Goal: Task Accomplishment & Management: Complete application form

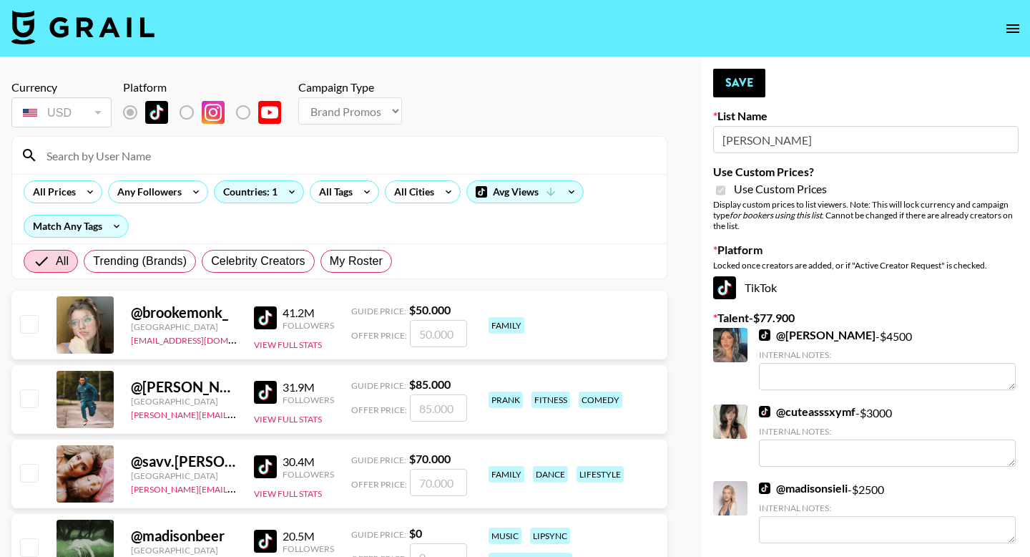
select select "Brand"
click at [108, 161] on input at bounding box center [348, 155] width 620 height 23
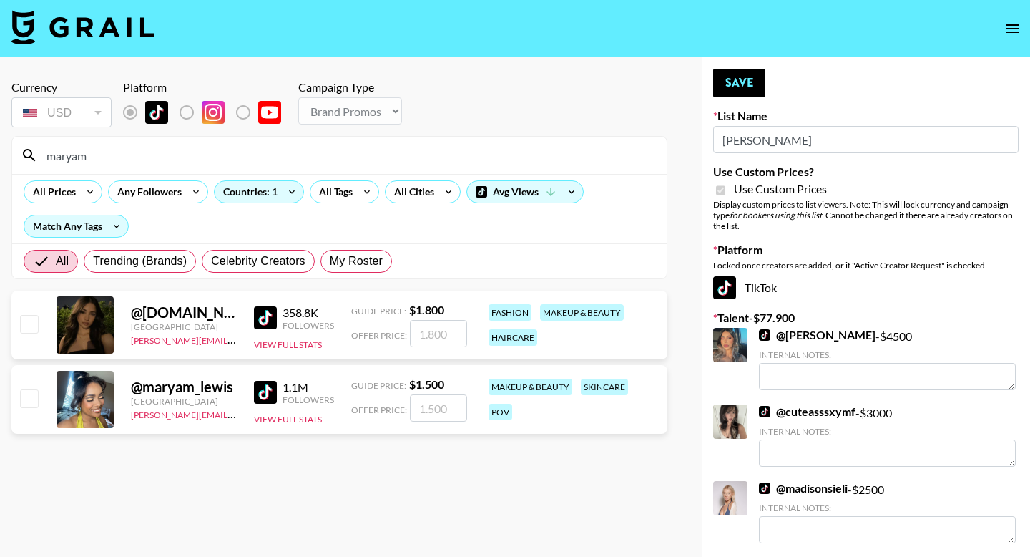
type input "maryam"
click at [27, 325] on input "checkbox" at bounding box center [28, 323] width 17 height 17
checkbox input "true"
type input "1800"
click at [740, 89] on button "Save" at bounding box center [739, 83] width 52 height 29
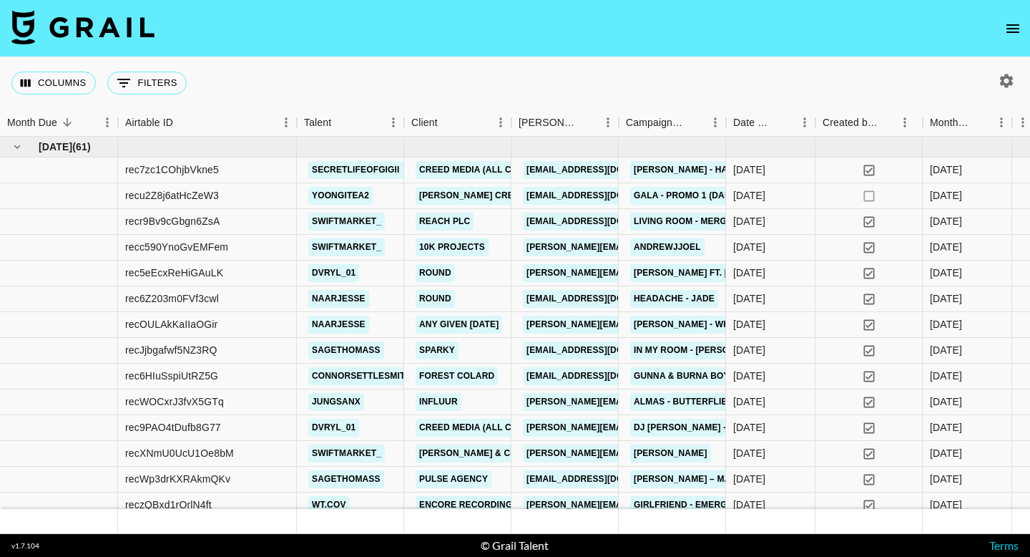
click at [1003, 35] on button "open drawer" at bounding box center [1013, 28] width 29 height 29
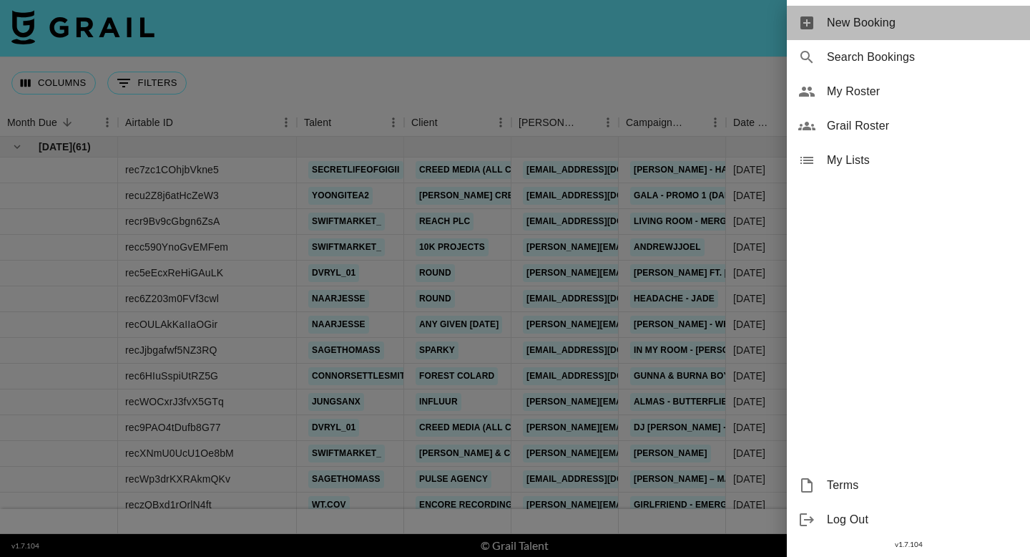
click at [895, 23] on span "New Booking" at bounding box center [923, 22] width 192 height 17
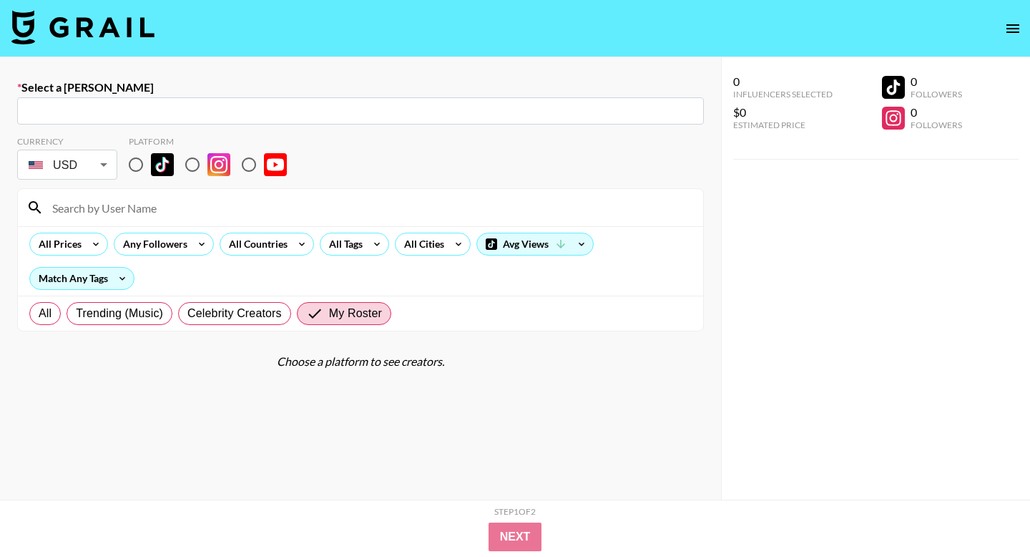
click at [152, 115] on input "text" at bounding box center [361, 111] width 670 height 16
click at [138, 108] on input "text" at bounding box center [361, 111] width 670 height 16
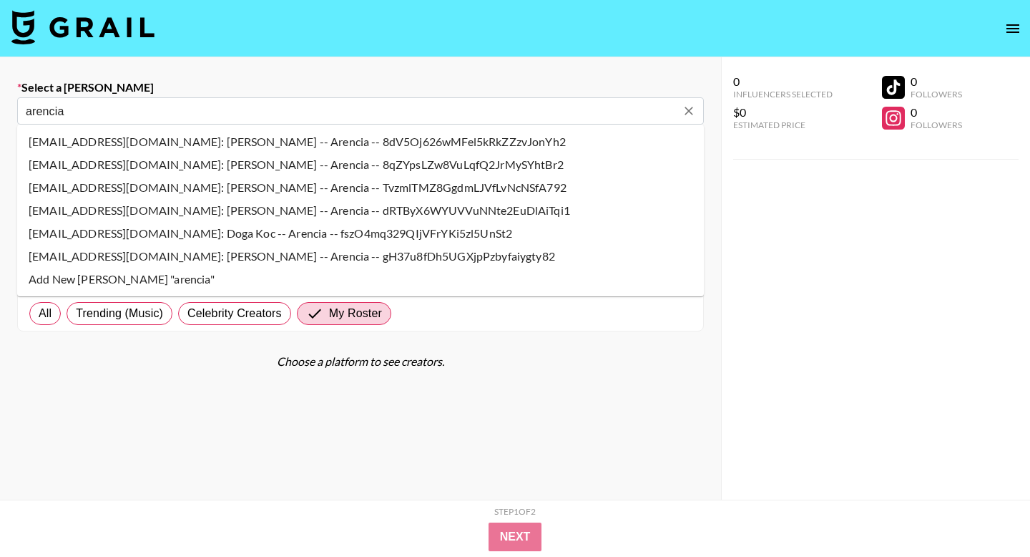
click at [147, 255] on li "rafa@arencia.com: Rafaella Velasquez -- Arencia -- gH37u8fDh5UGXjpPzbyfaiygty82" at bounding box center [360, 256] width 687 height 23
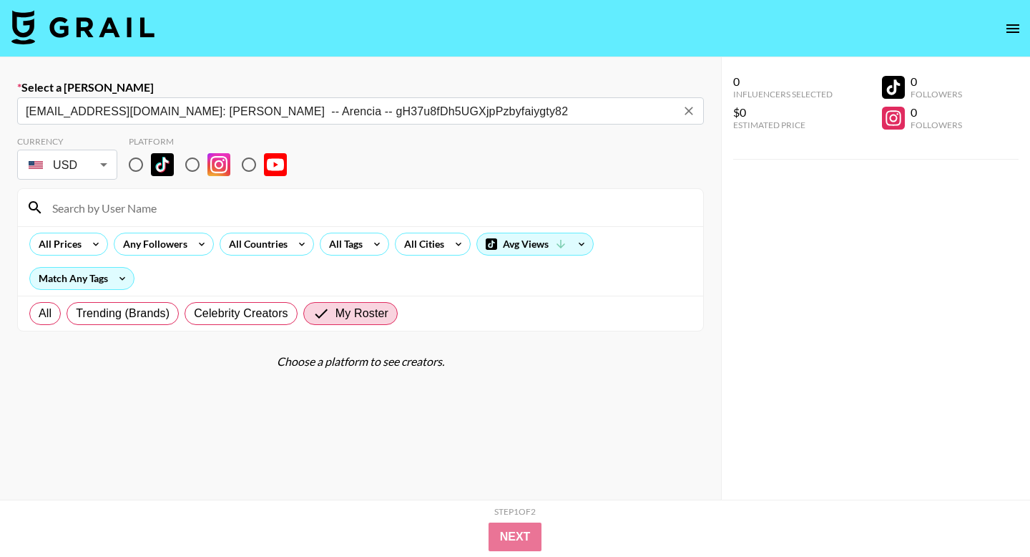
type input "rafa@arencia.com: Rafaella Velasquez -- Arencia -- gH37u8fDh5UGXjpPzbyfaiygty82"
click at [137, 169] on input "radio" at bounding box center [136, 165] width 30 height 30
radio input "true"
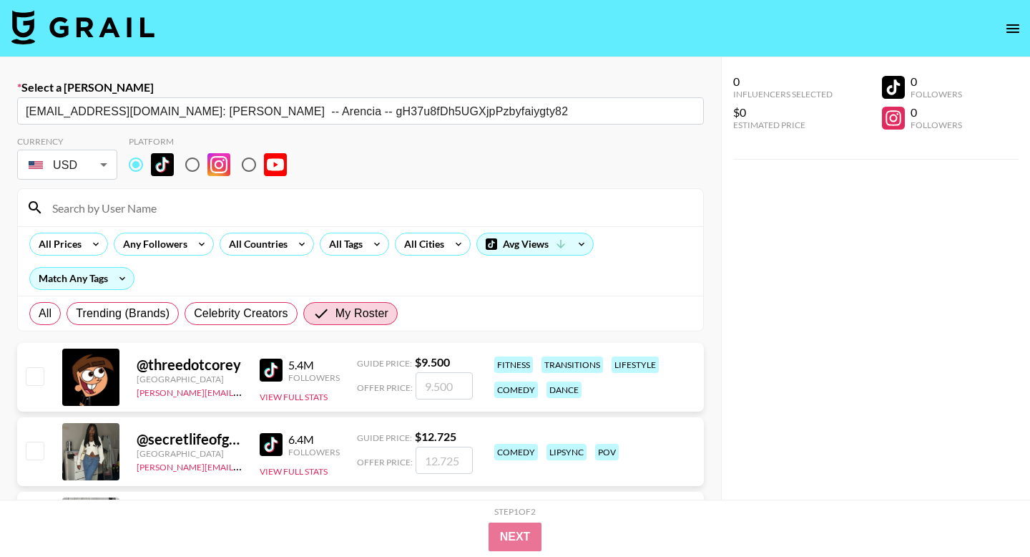
click at [124, 202] on input at bounding box center [369, 207] width 651 height 23
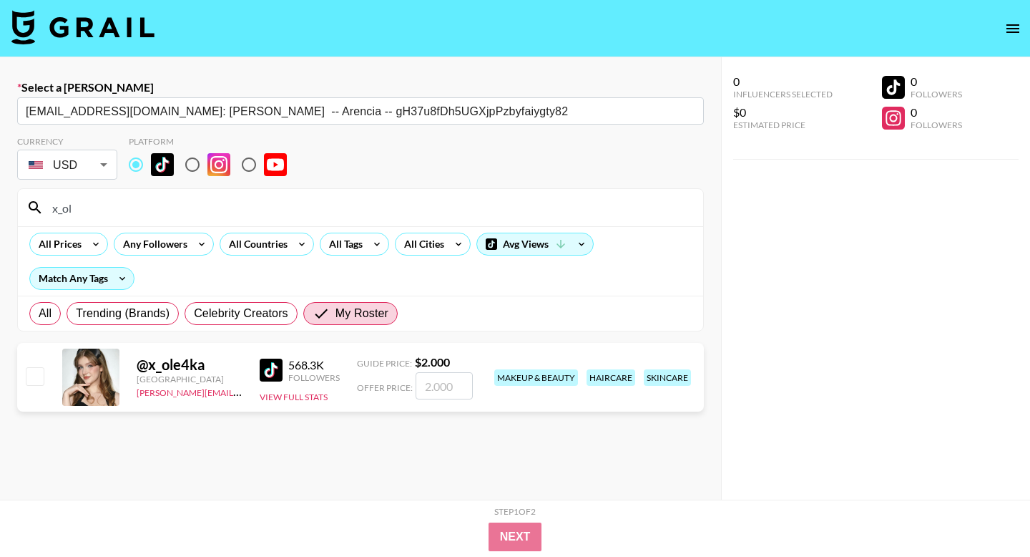
type input "x_ol"
click at [39, 374] on input "checkbox" at bounding box center [34, 375] width 17 height 17
checkbox input "true"
type input "2000"
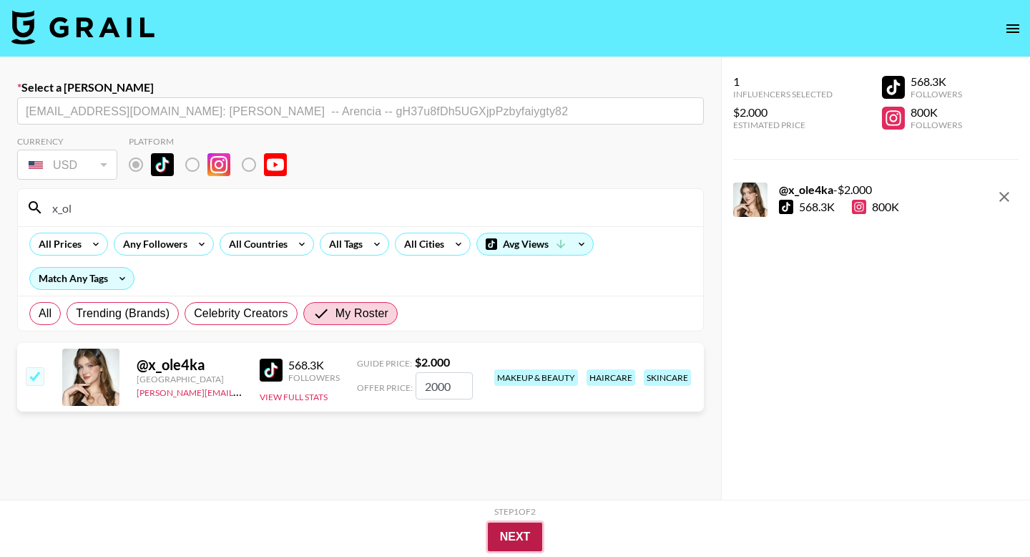
click at [509, 546] on button "Next" at bounding box center [515, 536] width 55 height 29
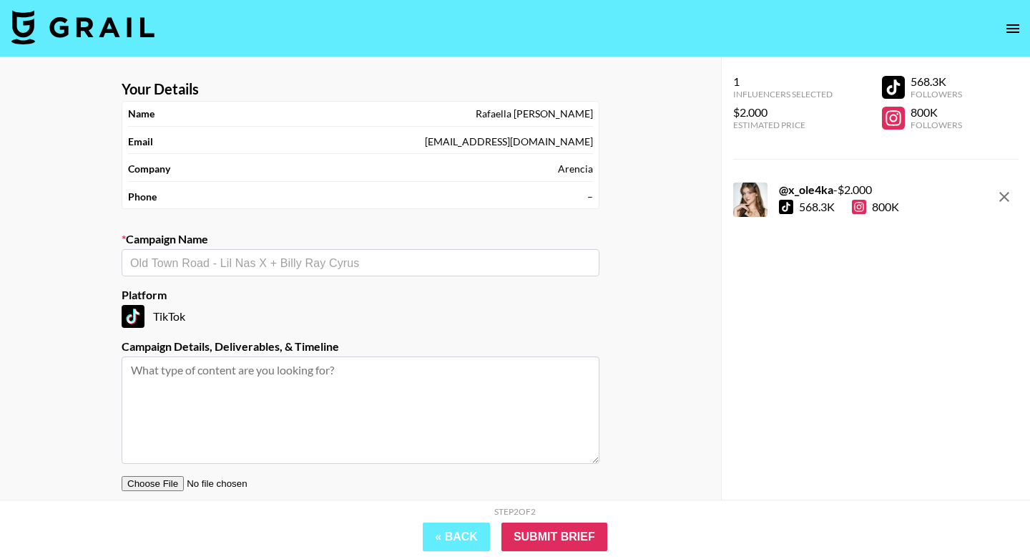
click at [229, 280] on section "Your Details Name Rafaella Velasquez Email rafa@arencia.com Company Arencia Pho…" at bounding box center [360, 313] width 501 height 488
click at [222, 261] on input "text" at bounding box center [360, 263] width 461 height 16
type input "Ả"
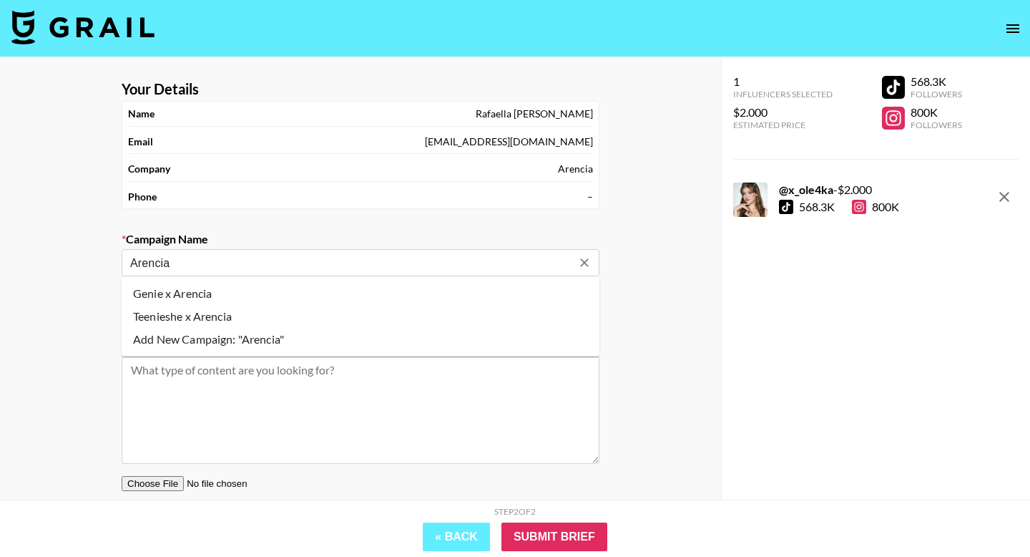
type input "Arencia"
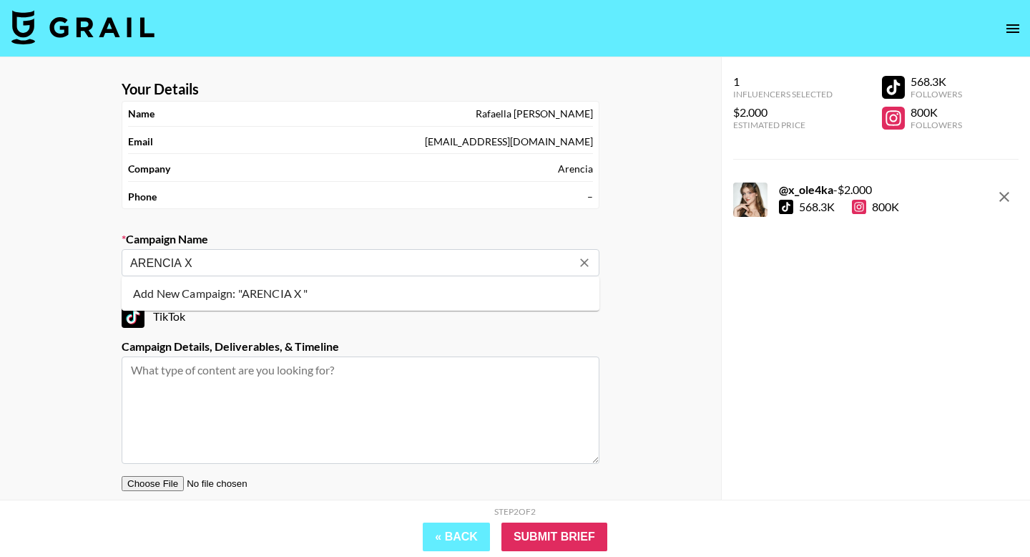
type input "ARENCIA X"
click at [193, 264] on input "ARENCIA X X_OLE4KA" at bounding box center [350, 263] width 441 height 16
drag, startPoint x: 193, startPoint y: 264, endPoint x: 182, endPoint y: 264, distance: 11.4
click at [193, 264] on input "ARENCIA X X_OLE4KA" at bounding box center [350, 263] width 441 height 16
drag, startPoint x: 185, startPoint y: 261, endPoint x: 285, endPoint y: 261, distance: 100.9
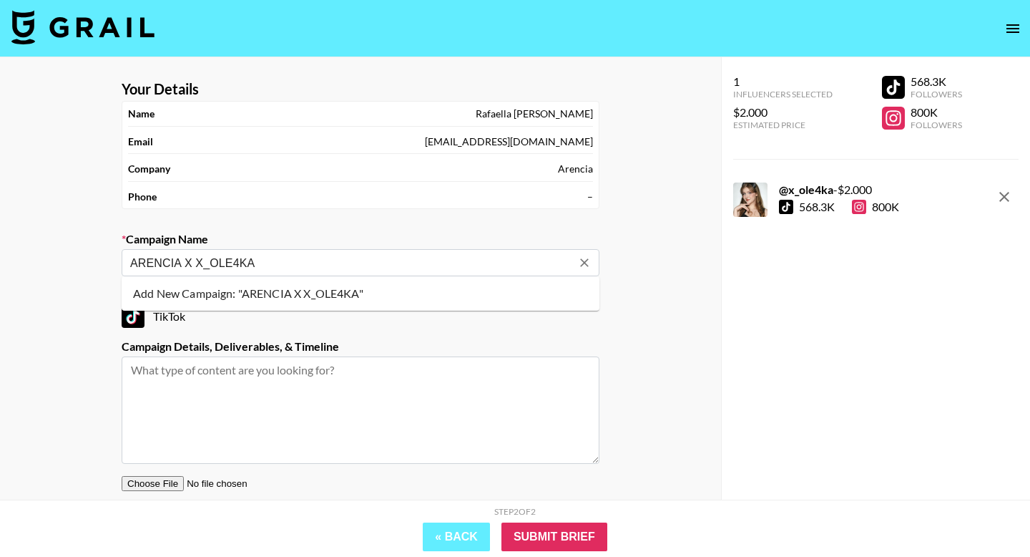
click at [285, 261] on input "ARENCIA X X_OLE4KA" at bounding box center [350, 263] width 441 height 16
drag, startPoint x: 233, startPoint y: 261, endPoint x: 185, endPoint y: 261, distance: 47.9
click at [185, 261] on input "ARENCIA x Olya" at bounding box center [350, 263] width 441 height 16
click at [132, 261] on input "ARENCIA" at bounding box center [350, 263] width 441 height 16
click at [300, 294] on li "Add New Campaign: "X_OLE4KA x ARENCIA "" at bounding box center [361, 293] width 478 height 23
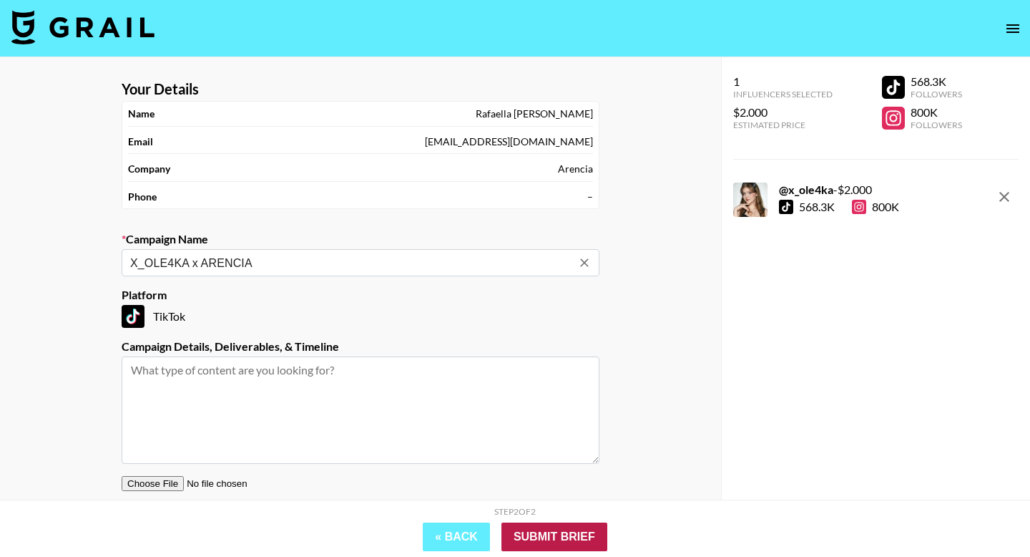
type input "X_OLE4KA x ARENCIA"
click at [558, 536] on input "Submit Brief" at bounding box center [555, 536] width 106 height 29
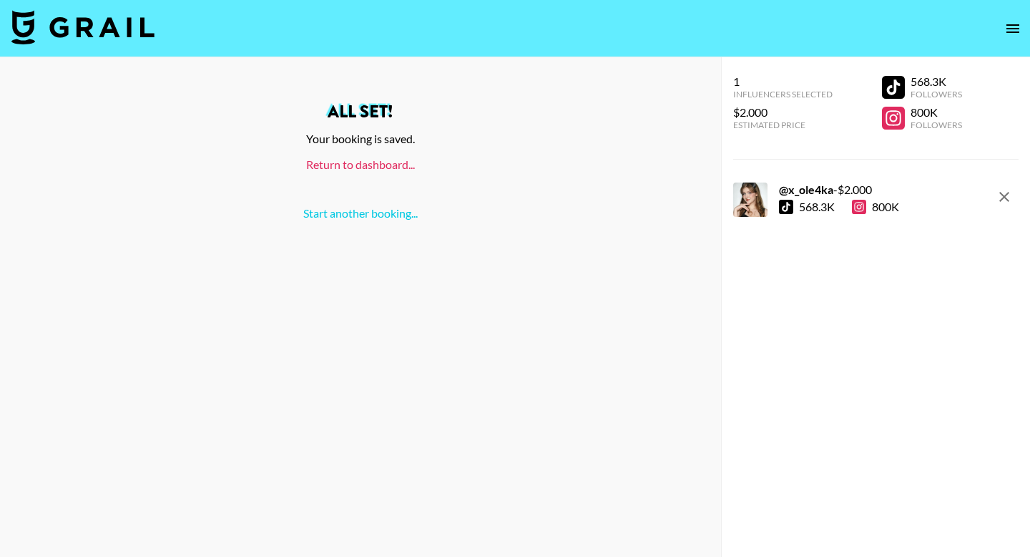
click at [382, 165] on link "Return to dashboard..." at bounding box center [360, 164] width 109 height 14
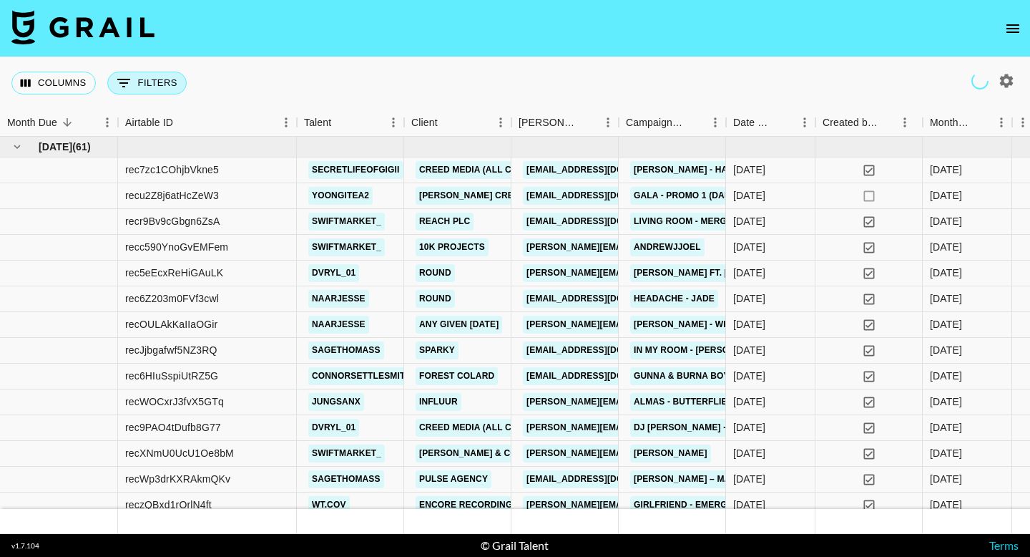
click at [135, 94] on button "0 Filters" at bounding box center [146, 83] width 79 height 23
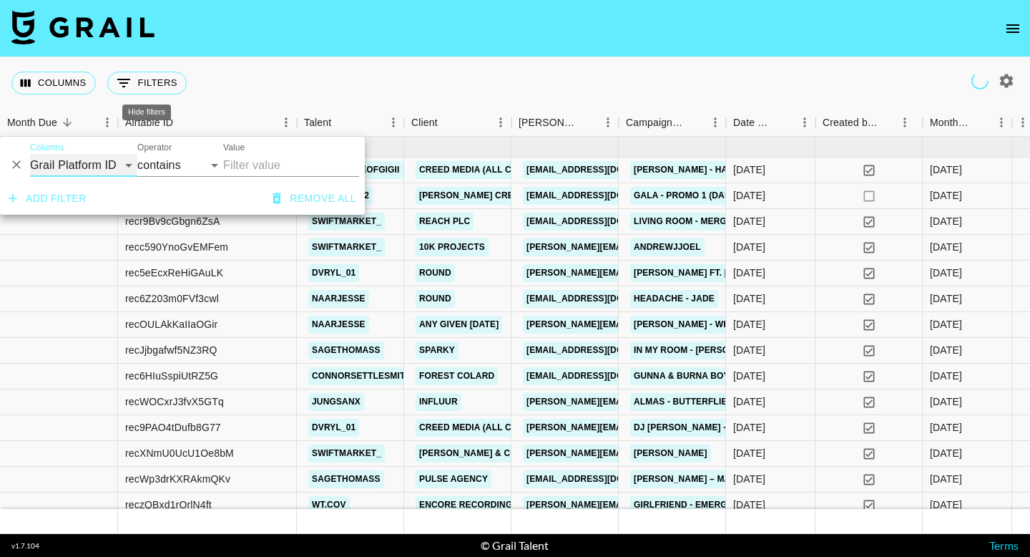
click at [94, 174] on select "Grail Platform ID Airtable ID Talent Manager Client Booker Campaign (Type) Date…" at bounding box center [83, 165] width 107 height 23
click at [30, 154] on select "Grail Platform ID Airtable ID Talent Manager Client Booker Campaign (Type) Date…" at bounding box center [83, 165] width 107 height 23
click at [100, 158] on select "Grail Platform ID Airtable ID Talent Manager Client Booker Campaign (Type) Date…" at bounding box center [83, 165] width 107 height 23
select select "talentName"
click at [30, 154] on select "Grail Platform ID Airtable ID Talent Manager Client Booker Campaign (Type) Date…" at bounding box center [83, 165] width 107 height 23
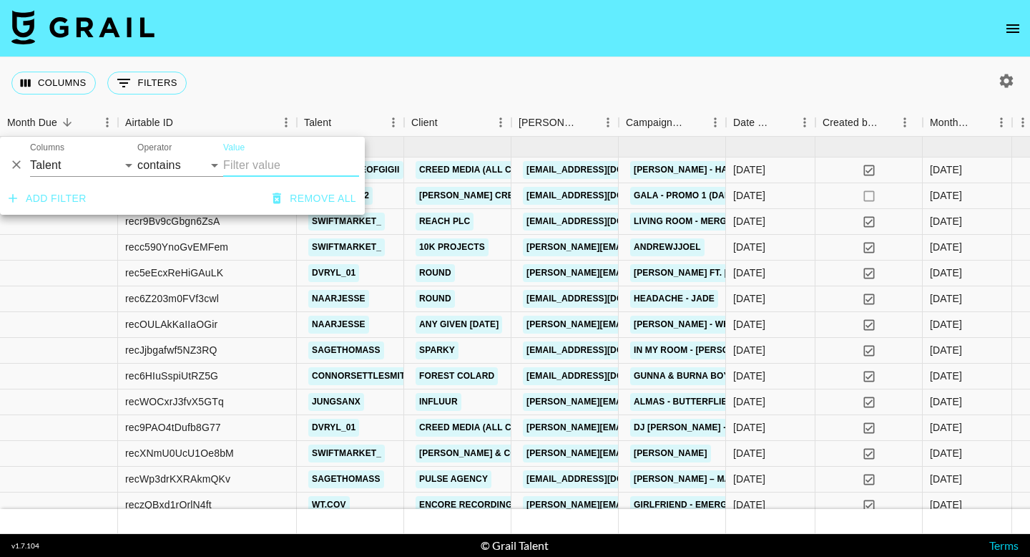
click at [259, 165] on input "Value" at bounding box center [291, 165] width 136 height 23
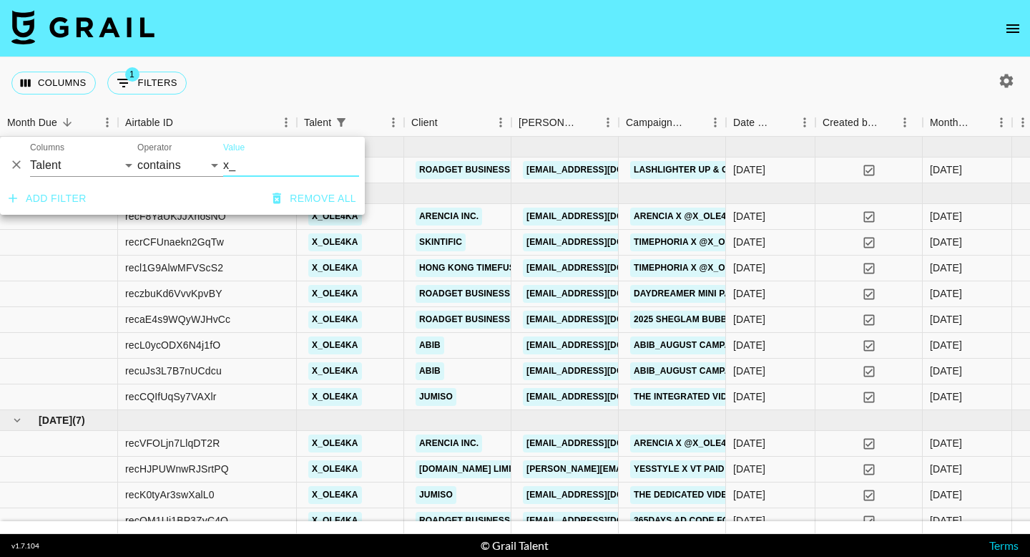
type input "x_"
click at [463, 81] on div "Columns 1 Filters + Booking" at bounding box center [515, 83] width 1030 height 52
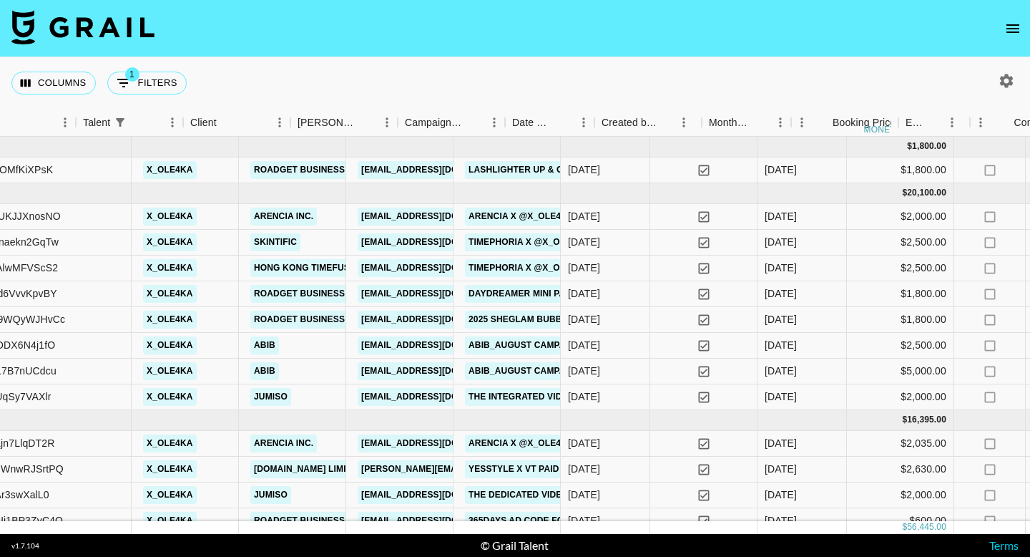
scroll to position [0, 268]
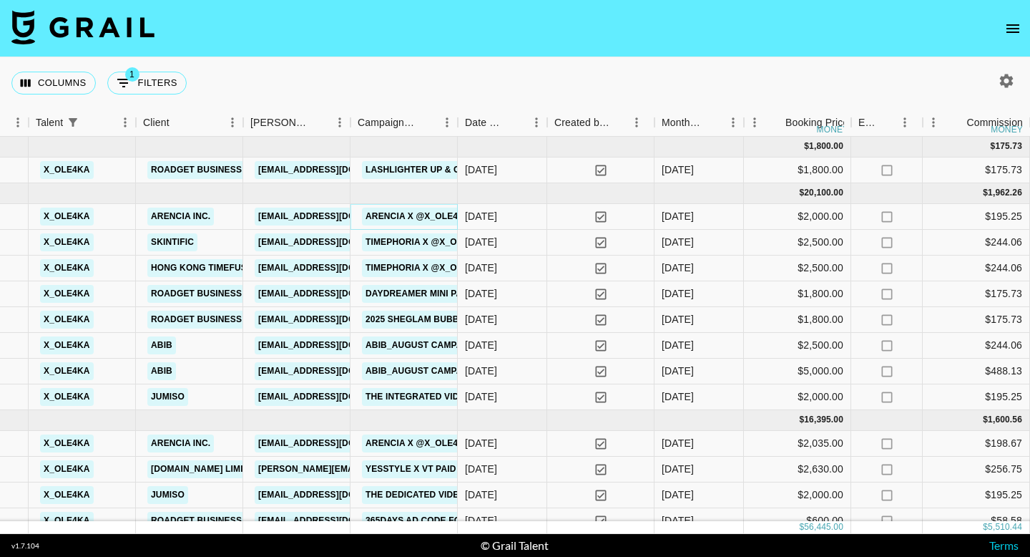
click at [429, 223] on link "ARENCIA X @x_ole4ka" at bounding box center [418, 216] width 112 height 18
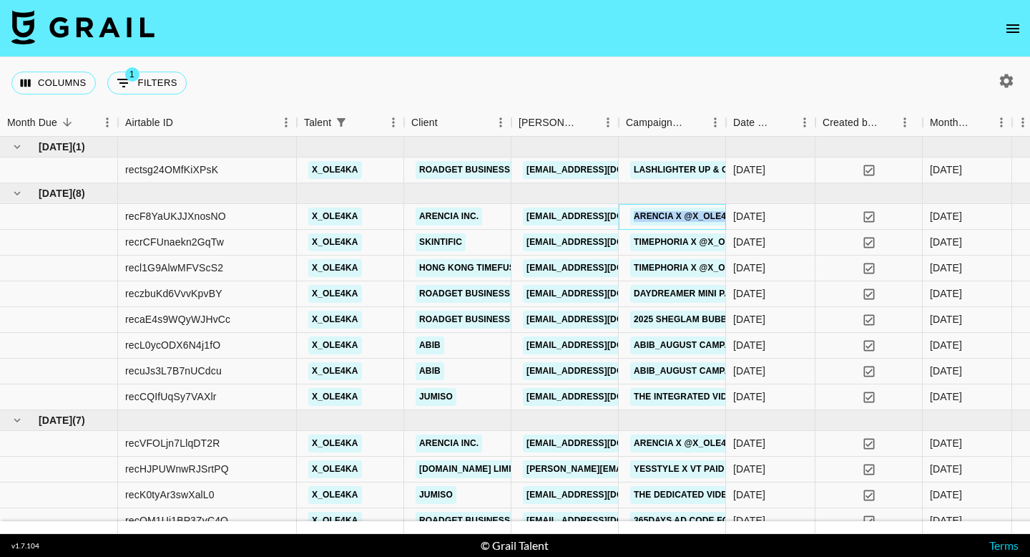
drag, startPoint x: 627, startPoint y: 215, endPoint x: 717, endPoint y: 222, distance: 90.4
click at [717, 222] on div "ARENCIA X @x_ole4ka" at bounding box center [686, 216] width 121 height 26
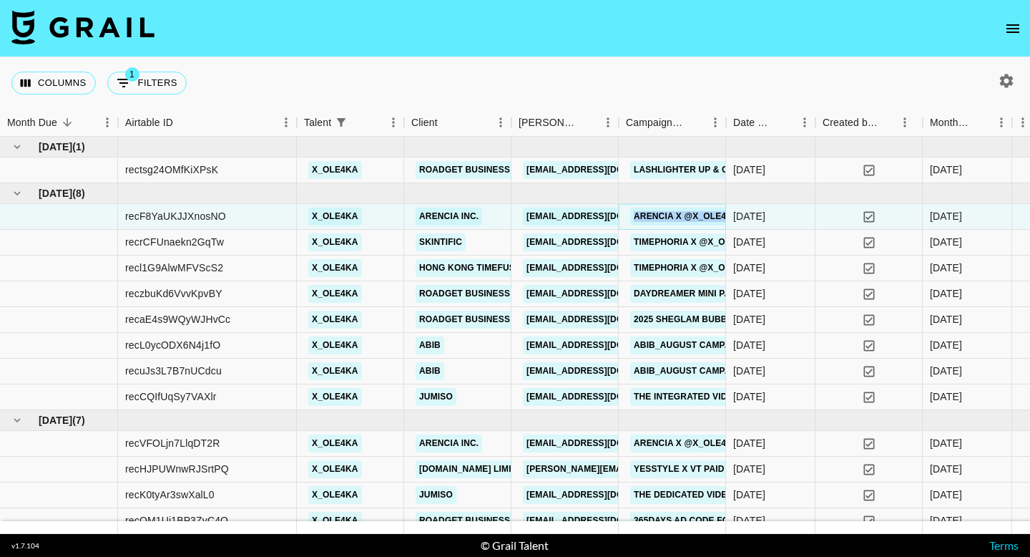
click at [722, 222] on link "ARENCIA X @x_ole4ka" at bounding box center [686, 216] width 112 height 18
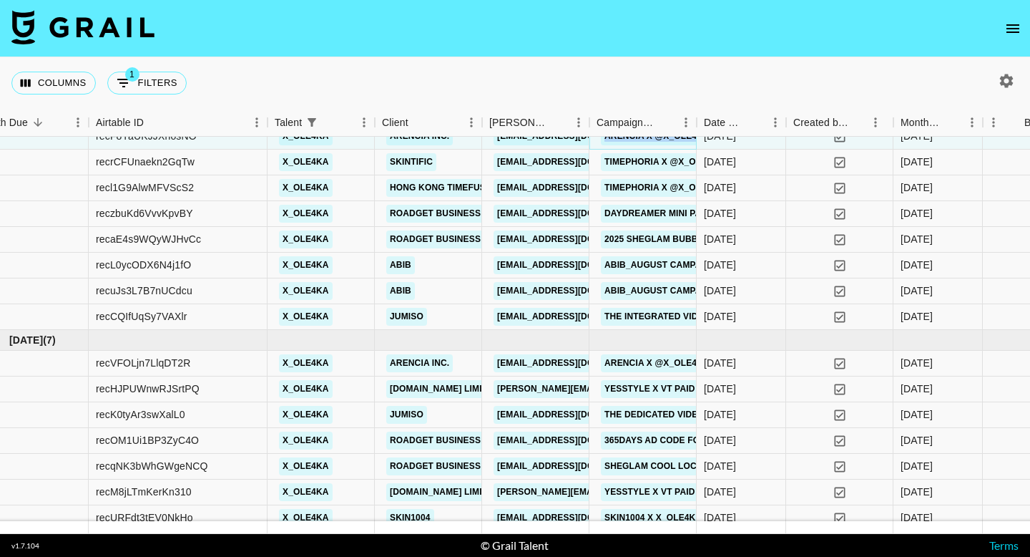
scroll to position [84, 29]
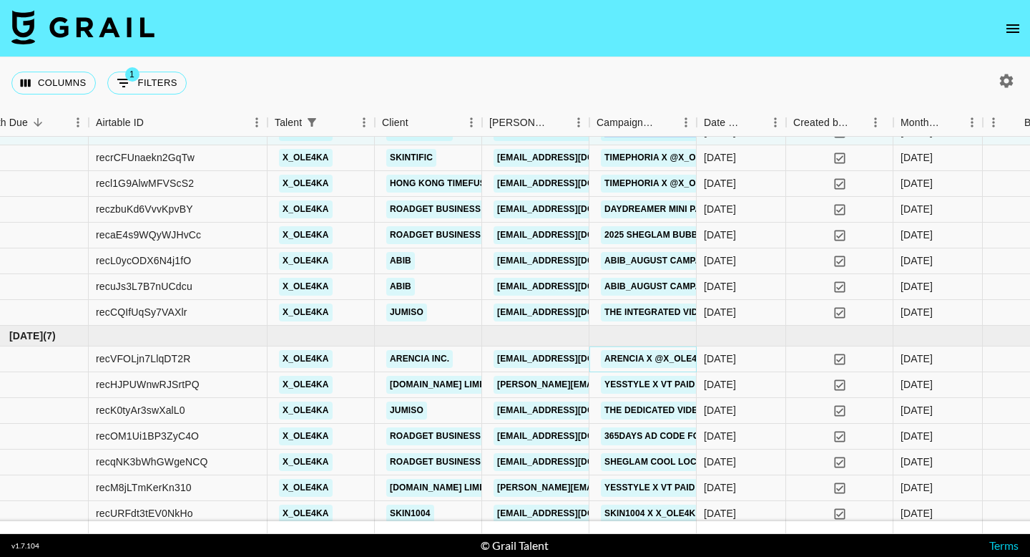
click at [627, 356] on link "ARENCIA X @x_ole4ka" at bounding box center [657, 359] width 112 height 18
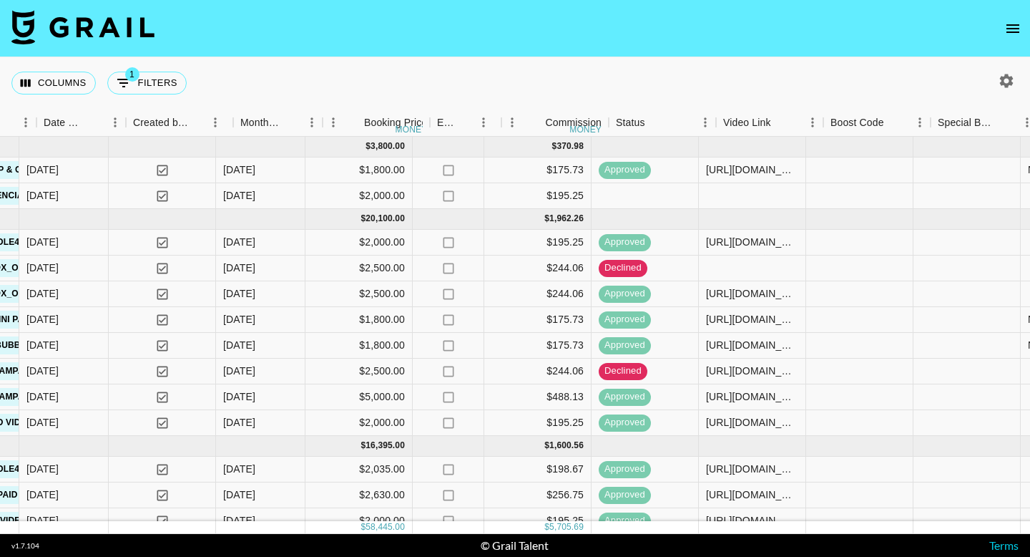
scroll to position [0, 714]
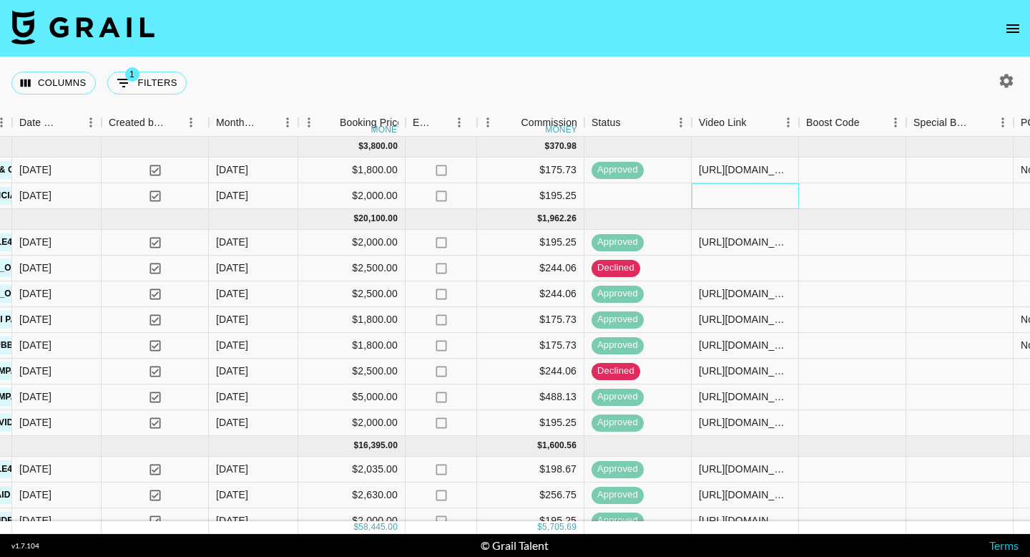
click at [735, 197] on div at bounding box center [745, 196] width 107 height 26
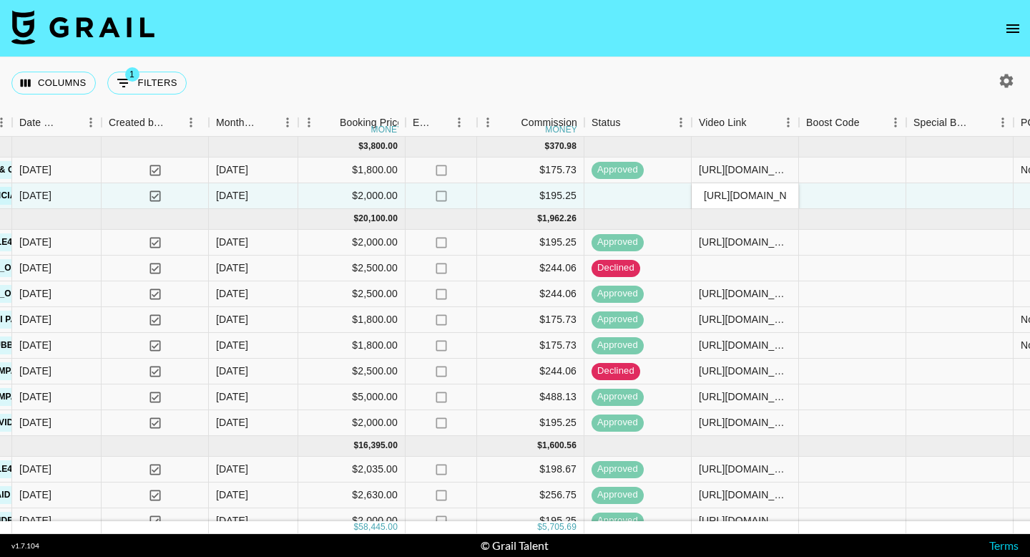
scroll to position [0, 211]
type input "[URL][DOMAIN_NAME]"
click at [862, 197] on div at bounding box center [852, 196] width 107 height 26
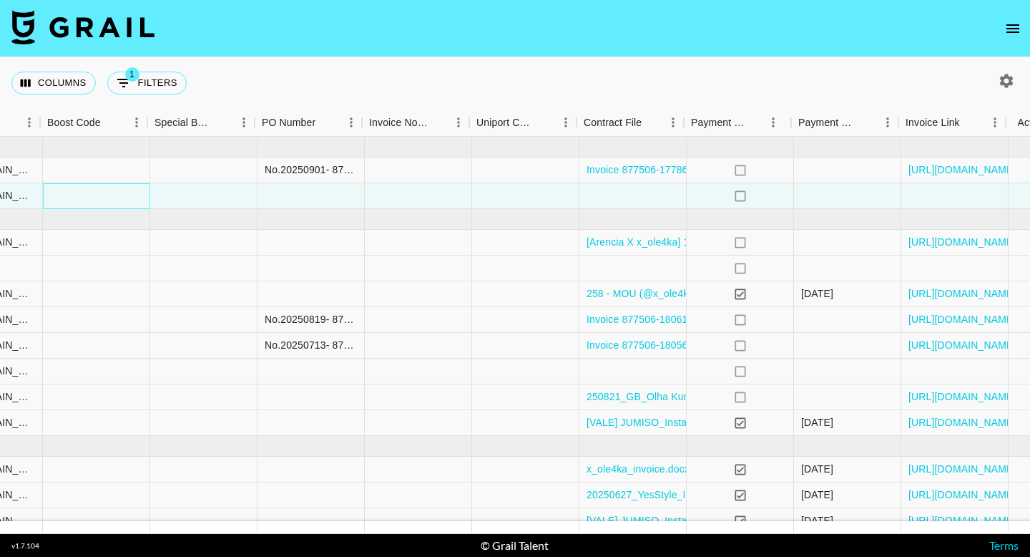
scroll to position [0, 1506]
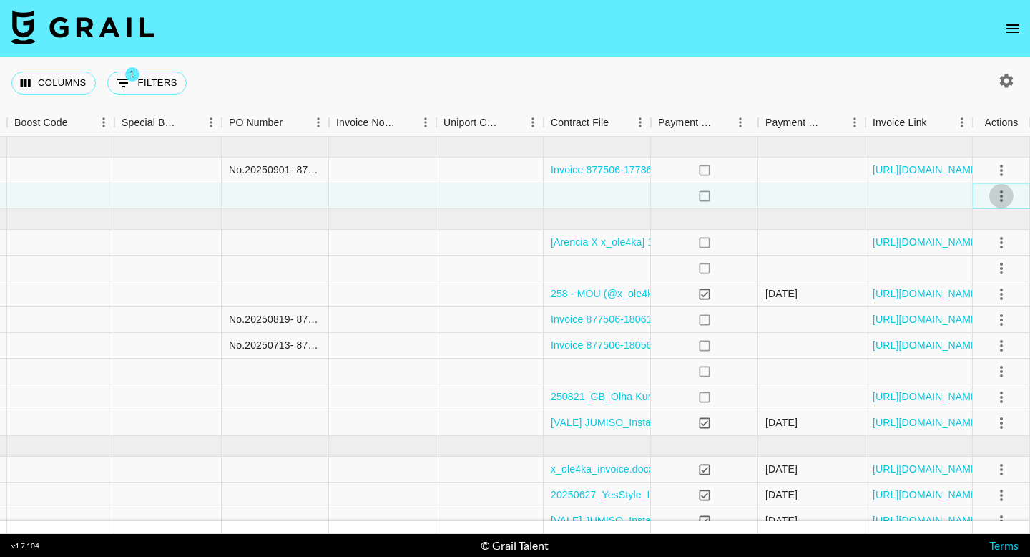
click at [1000, 195] on icon "select merge strategy" at bounding box center [1001, 195] width 3 height 11
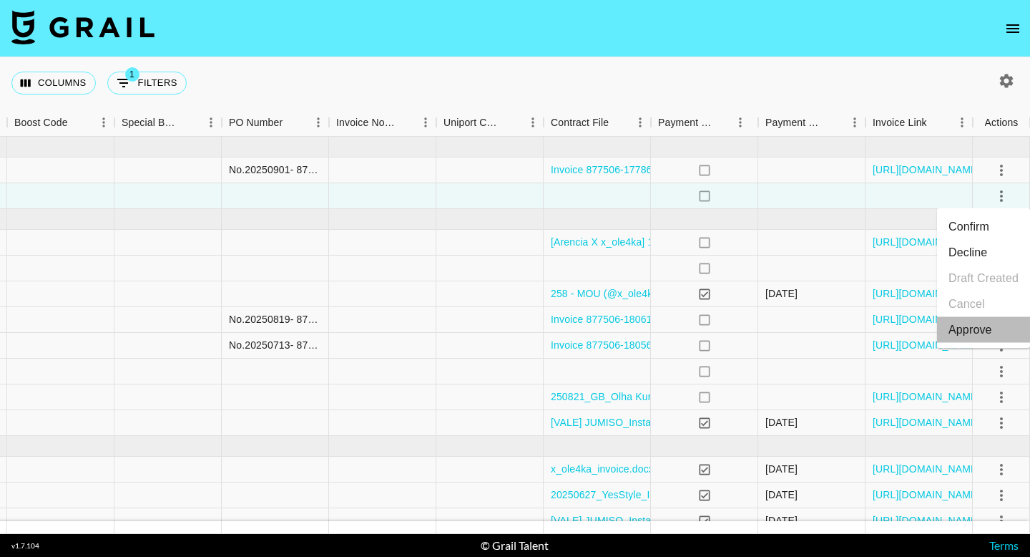
click at [965, 332] on div "Approve" at bounding box center [971, 329] width 44 height 17
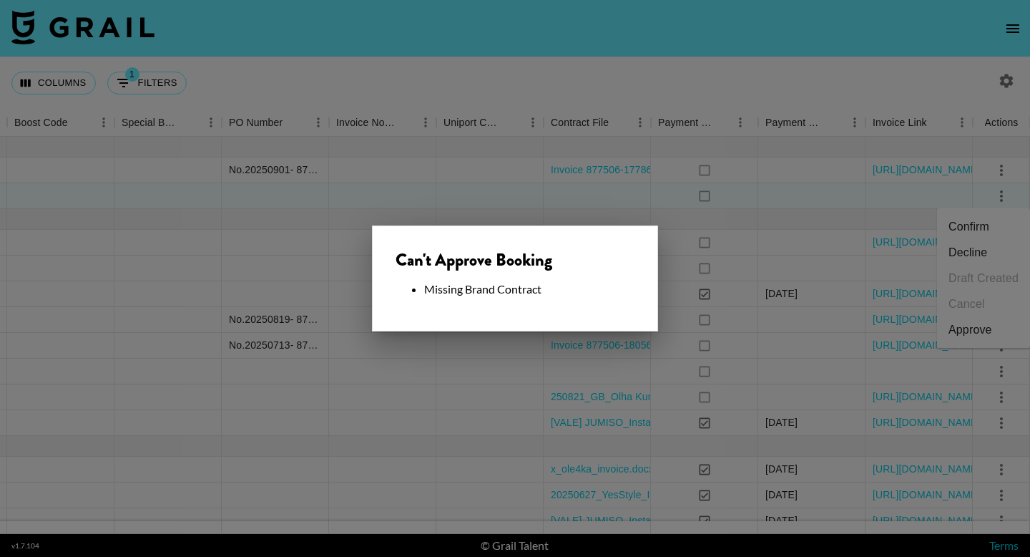
click at [566, 194] on div at bounding box center [515, 278] width 1030 height 557
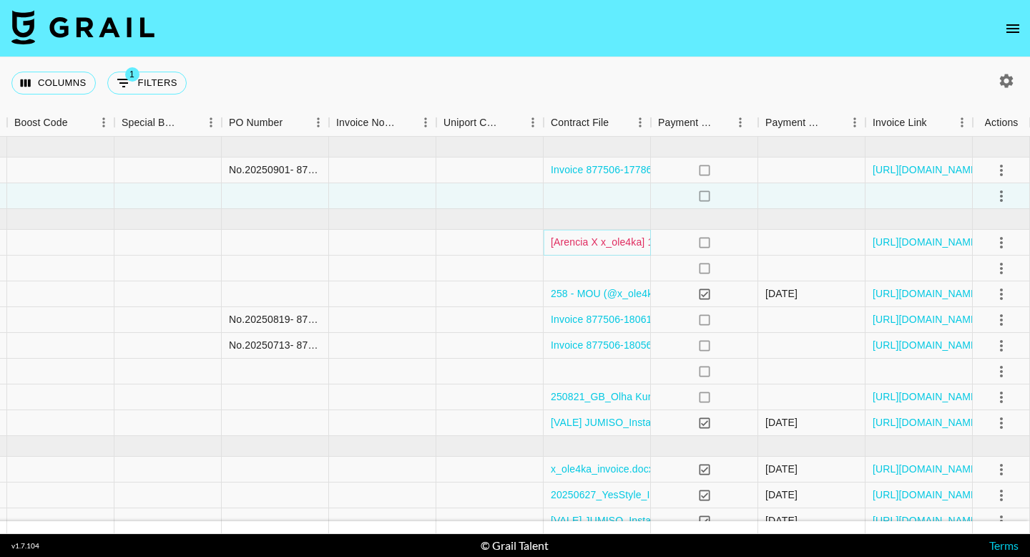
click at [580, 242] on link "[Arencia X x_ole4ka] 1st Sponsorship Agreement_ Instagram, Tiktok (2).pdf" at bounding box center [722, 242] width 342 height 14
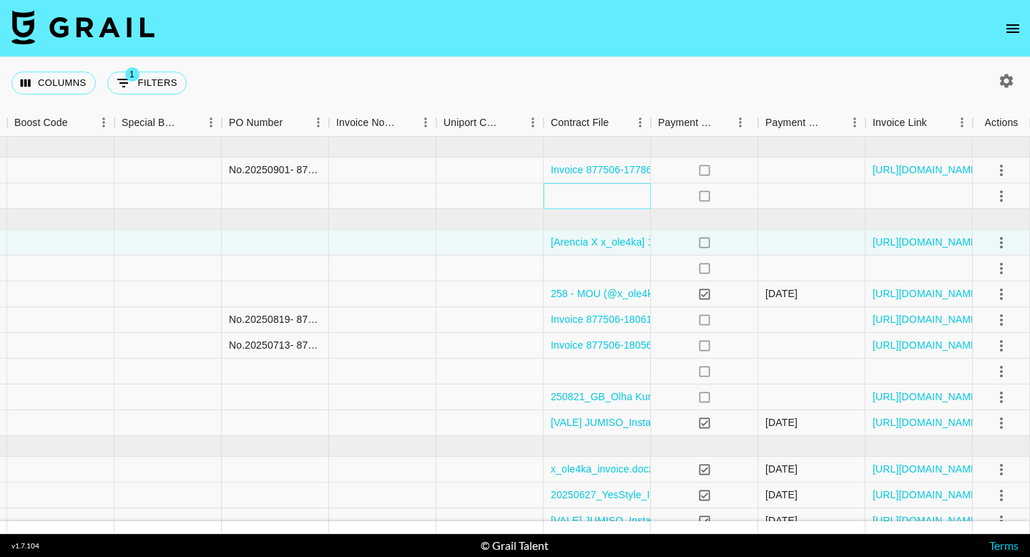
click at [607, 196] on div at bounding box center [597, 196] width 107 height 26
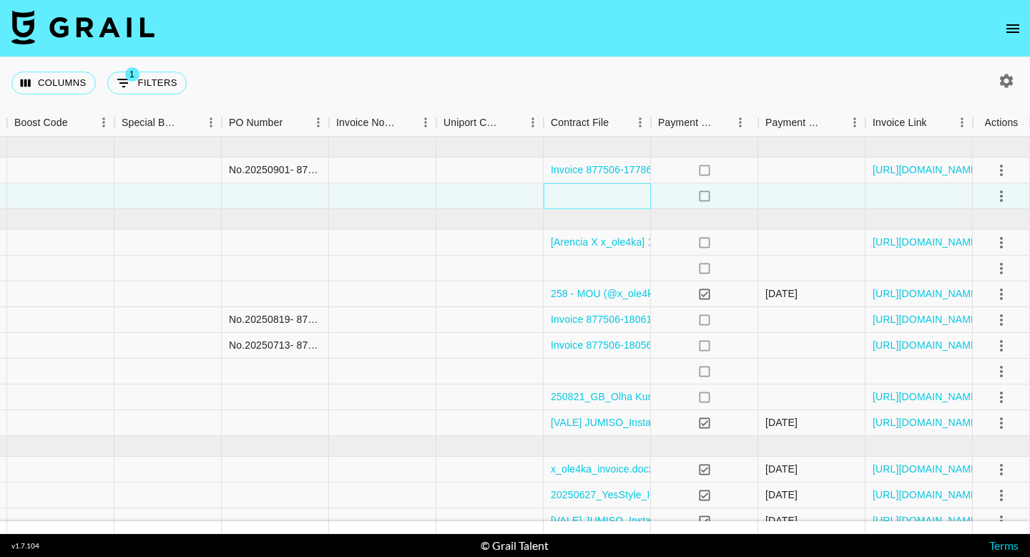
click at [607, 196] on div at bounding box center [597, 196] width 107 height 26
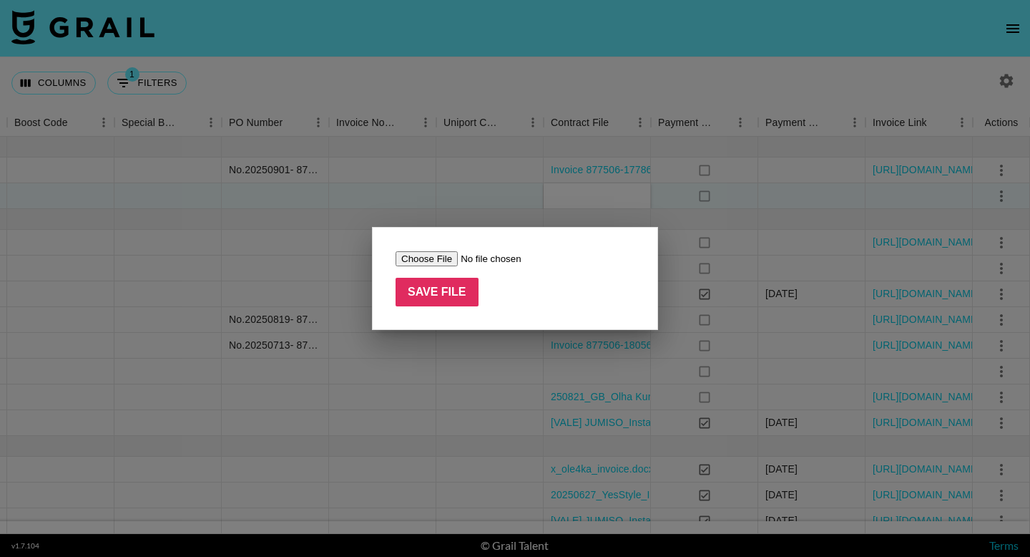
click at [436, 264] on input "file" at bounding box center [486, 258] width 181 height 15
click at [517, 220] on div at bounding box center [515, 278] width 1030 height 557
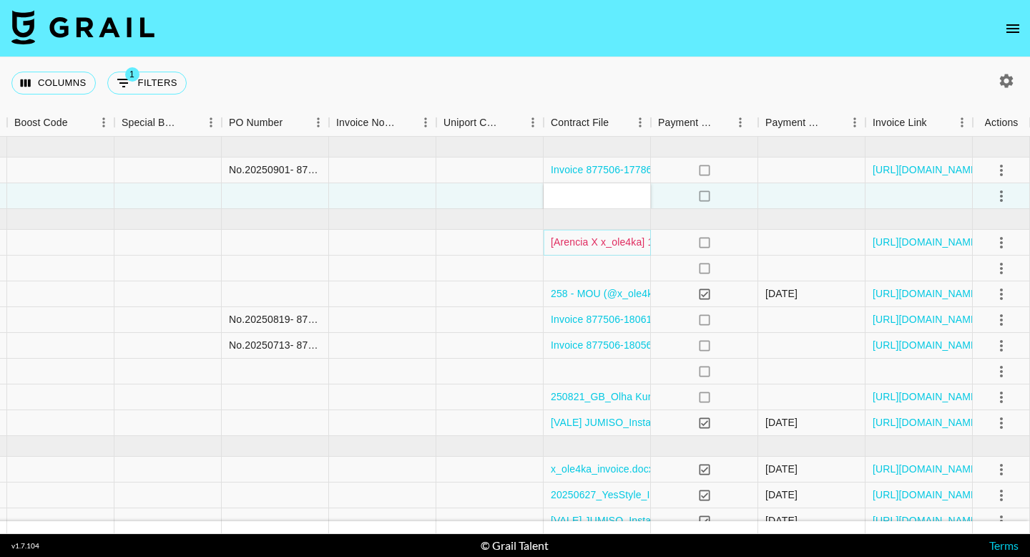
click at [617, 240] on link "[Arencia X x_ole4ka] 1st Sponsorship Agreement_ Instagram, Tiktok (2).pdf" at bounding box center [722, 242] width 342 height 14
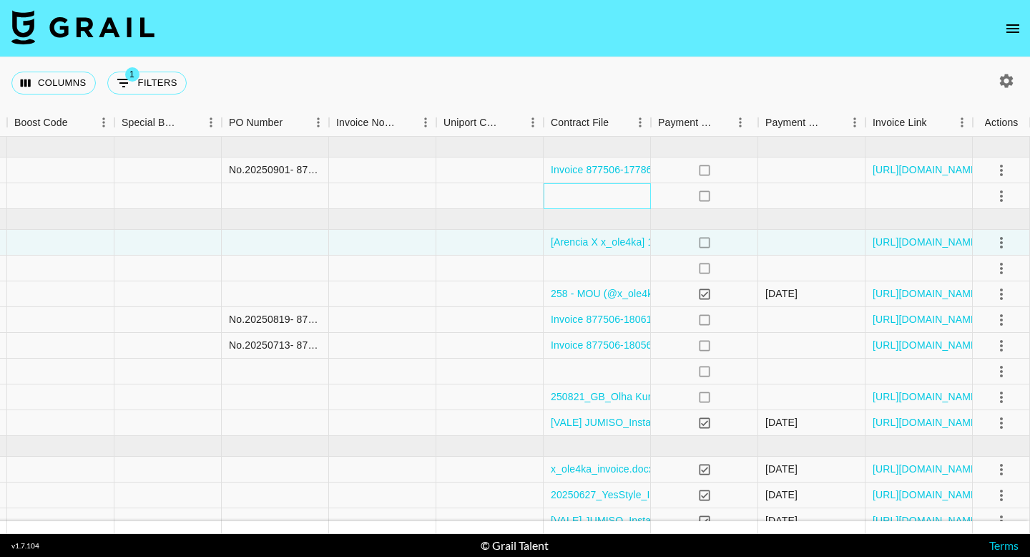
click at [576, 193] on div at bounding box center [597, 196] width 107 height 26
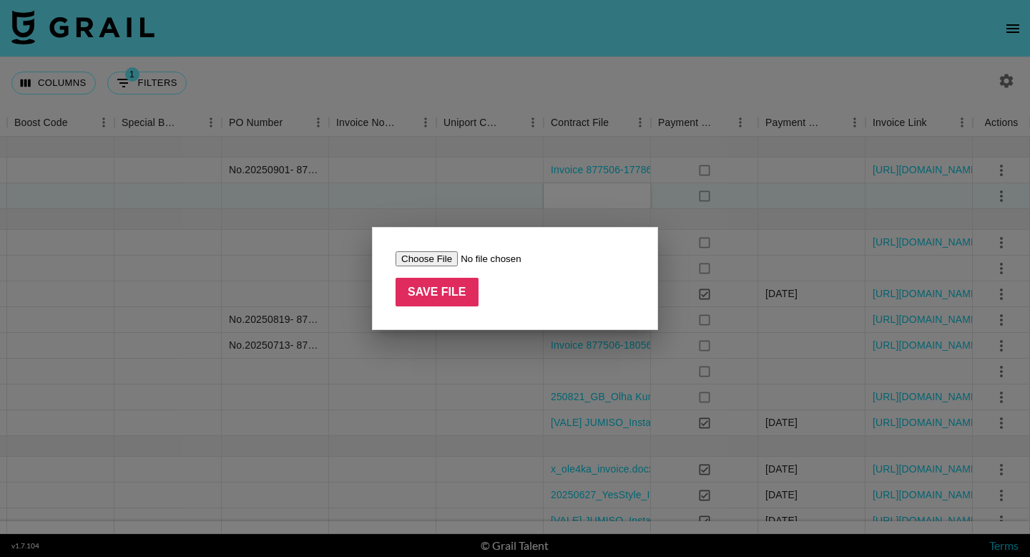
click at [432, 263] on input "file" at bounding box center [486, 258] width 181 height 15
type input "C:\fakepath\ARENCIA .pdf"
click at [459, 288] on input "Save File" at bounding box center [437, 292] width 83 height 29
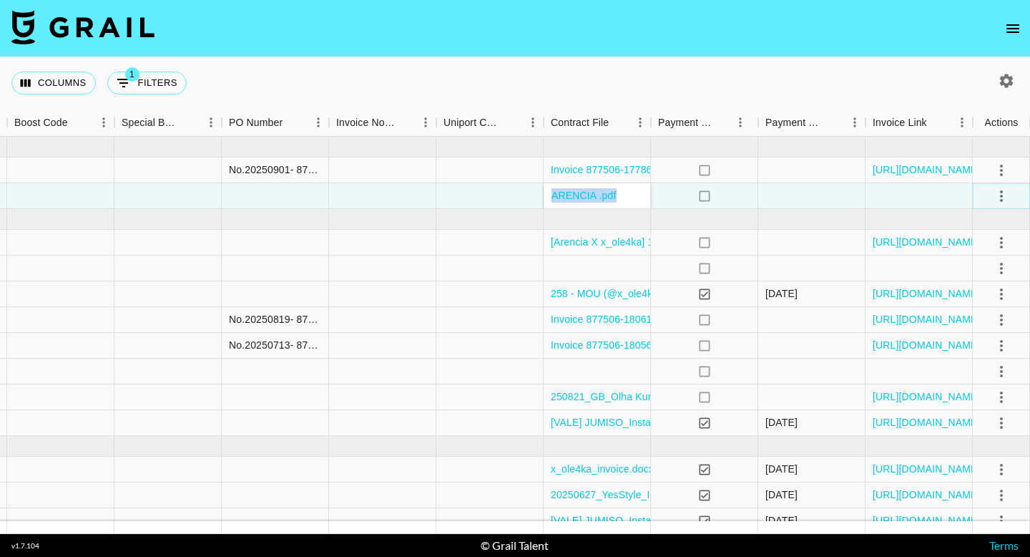
click at [1003, 192] on icon "select merge strategy" at bounding box center [1001, 195] width 17 height 17
click at [961, 331] on div "Approve" at bounding box center [971, 329] width 44 height 17
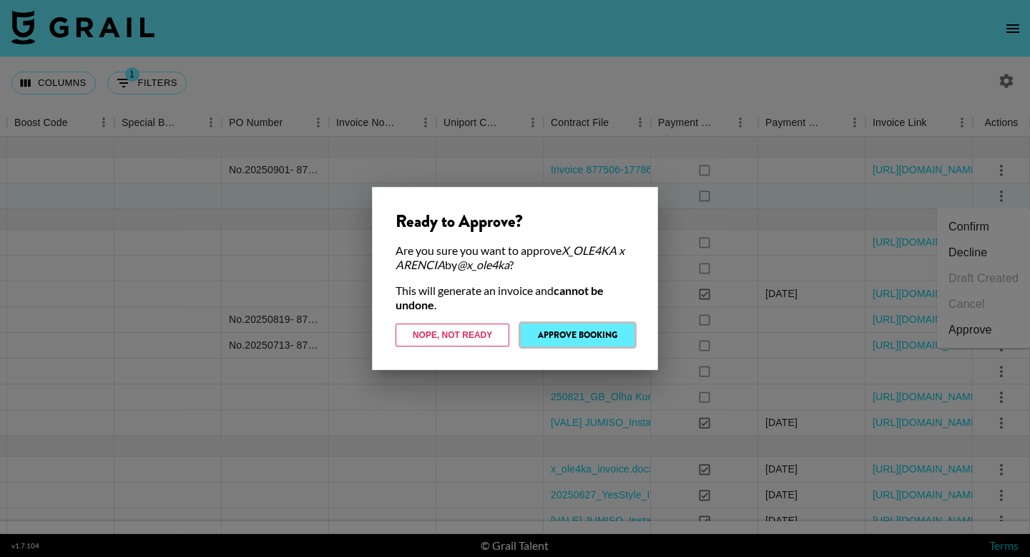
click at [592, 336] on button "Approve Booking" at bounding box center [578, 334] width 114 height 23
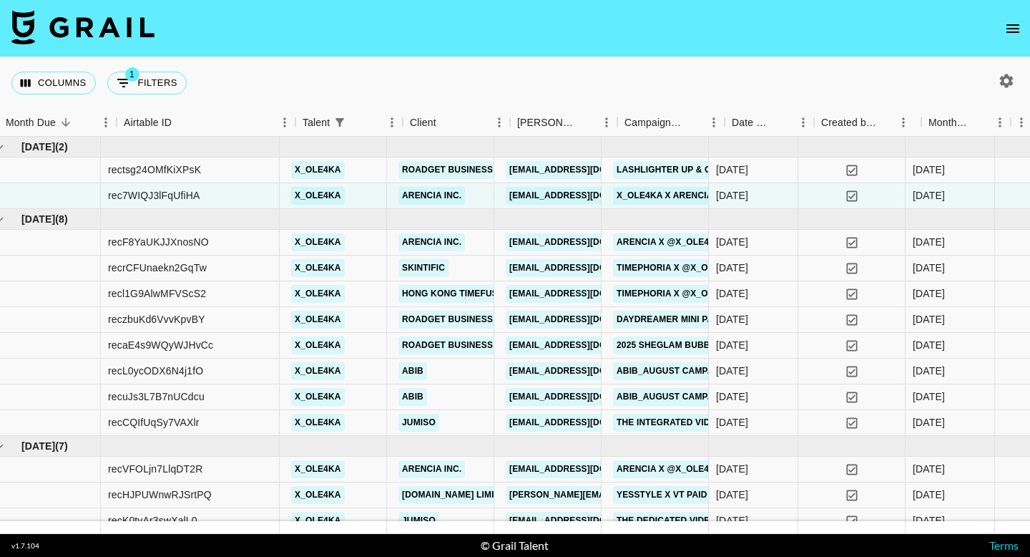
scroll to position [0, 0]
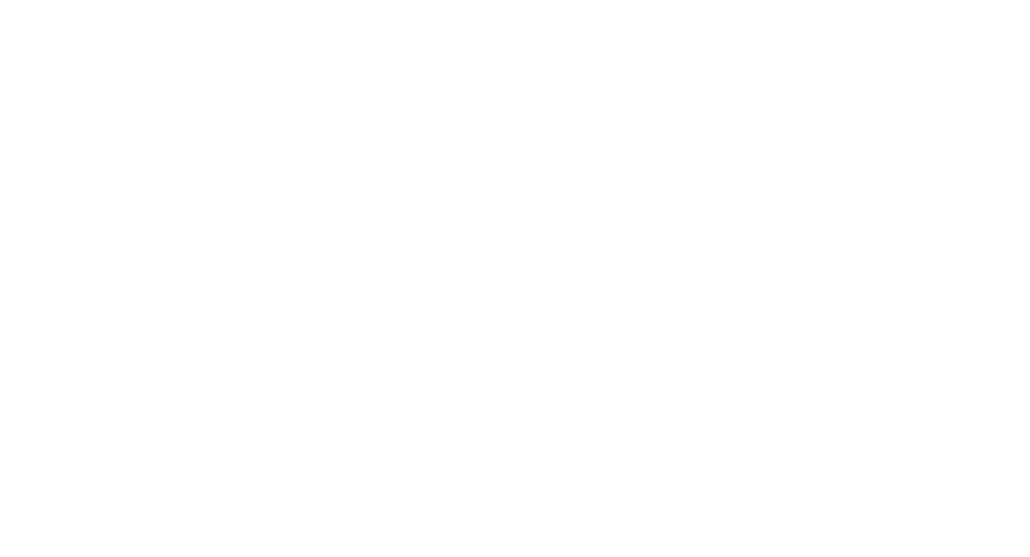
drag, startPoint x: 285, startPoint y: 192, endPoint x: 264, endPoint y: 192, distance: 21.5
click at [265, 6] on body at bounding box center [515, 6] width 1019 height 0
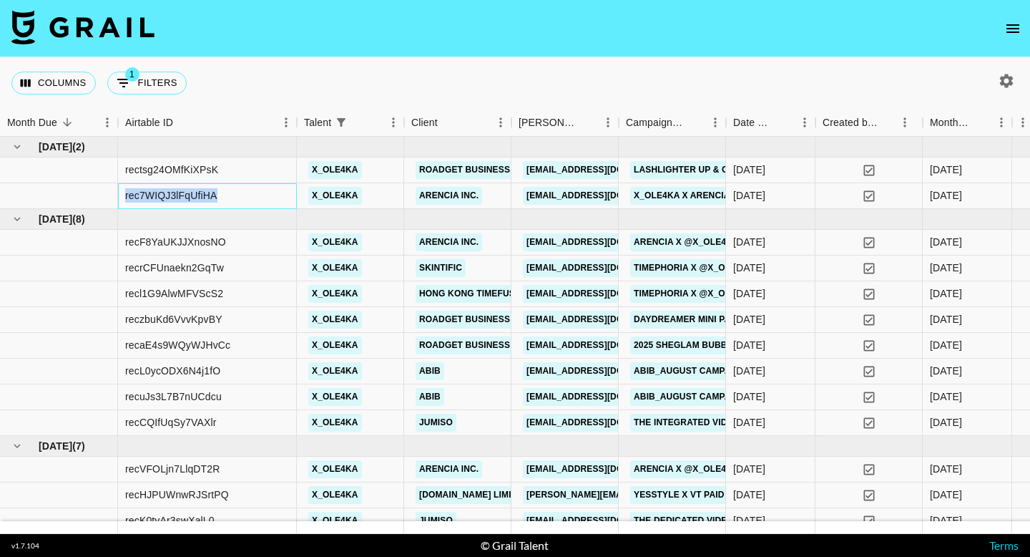
drag, startPoint x: 237, startPoint y: 192, endPoint x: 124, endPoint y: 195, distance: 113.1
click at [124, 195] on div "rec7WIQJ3lFqUfiHA" at bounding box center [207, 196] width 179 height 26
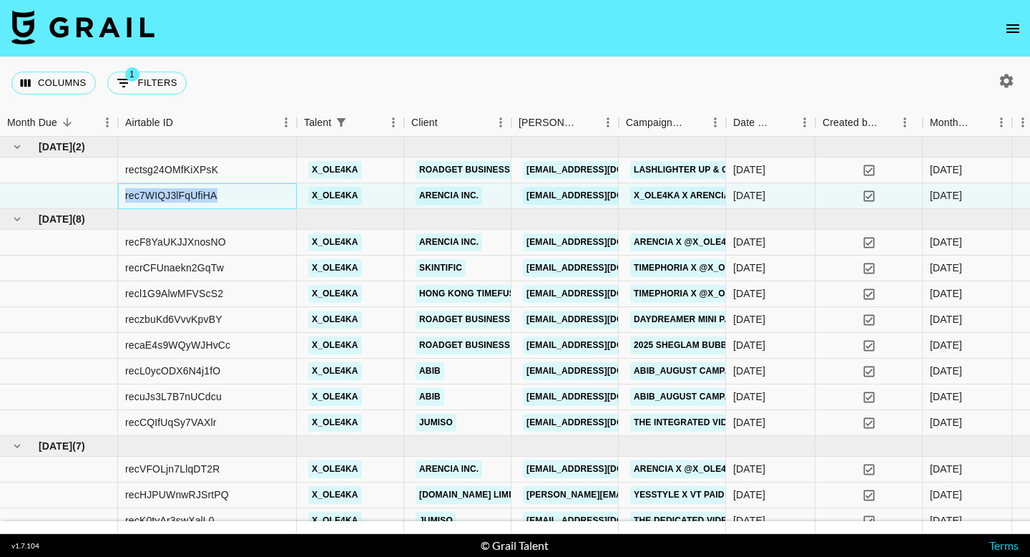
copy div "rec7WIQJ3lFqUfiHA"
